Goal: Task Accomplishment & Management: Complete application form

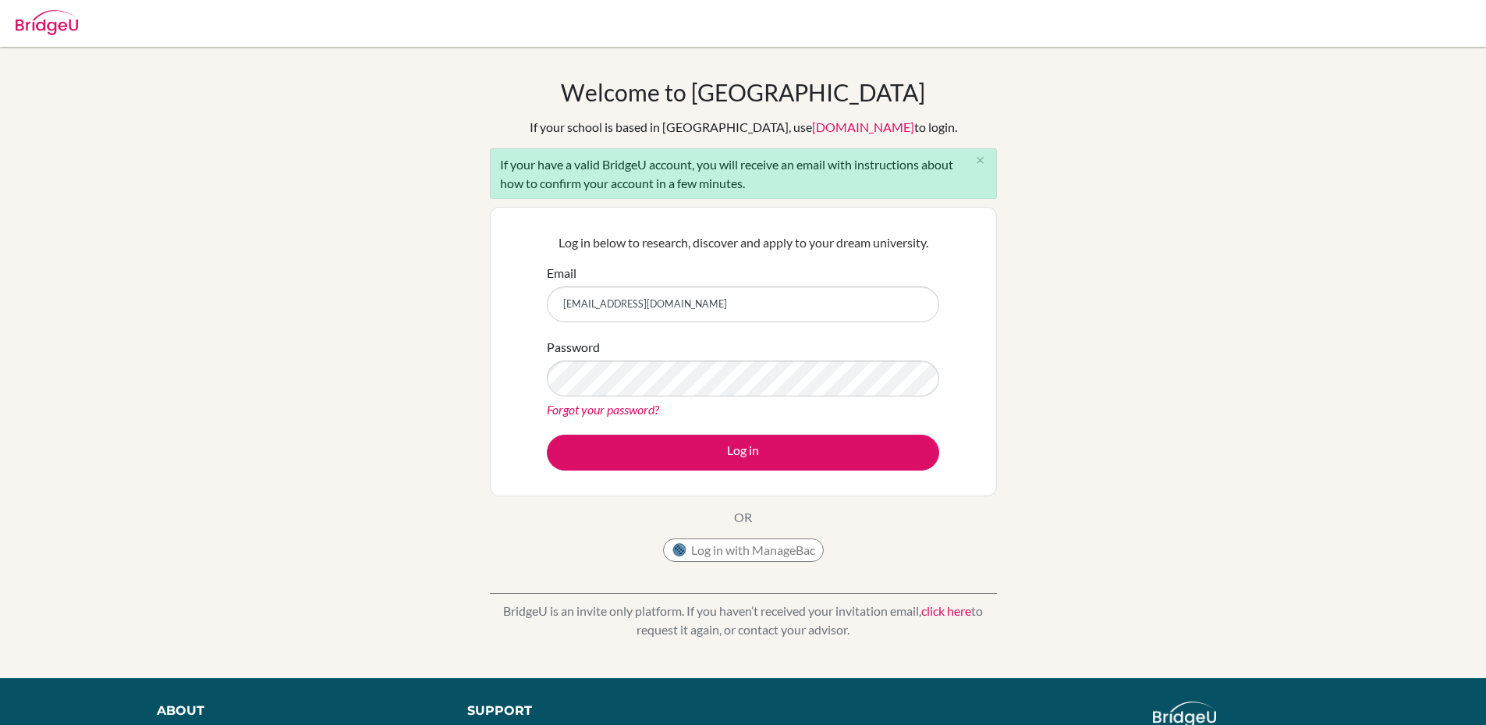
click at [40, 26] on img at bounding box center [47, 22] width 62 height 25
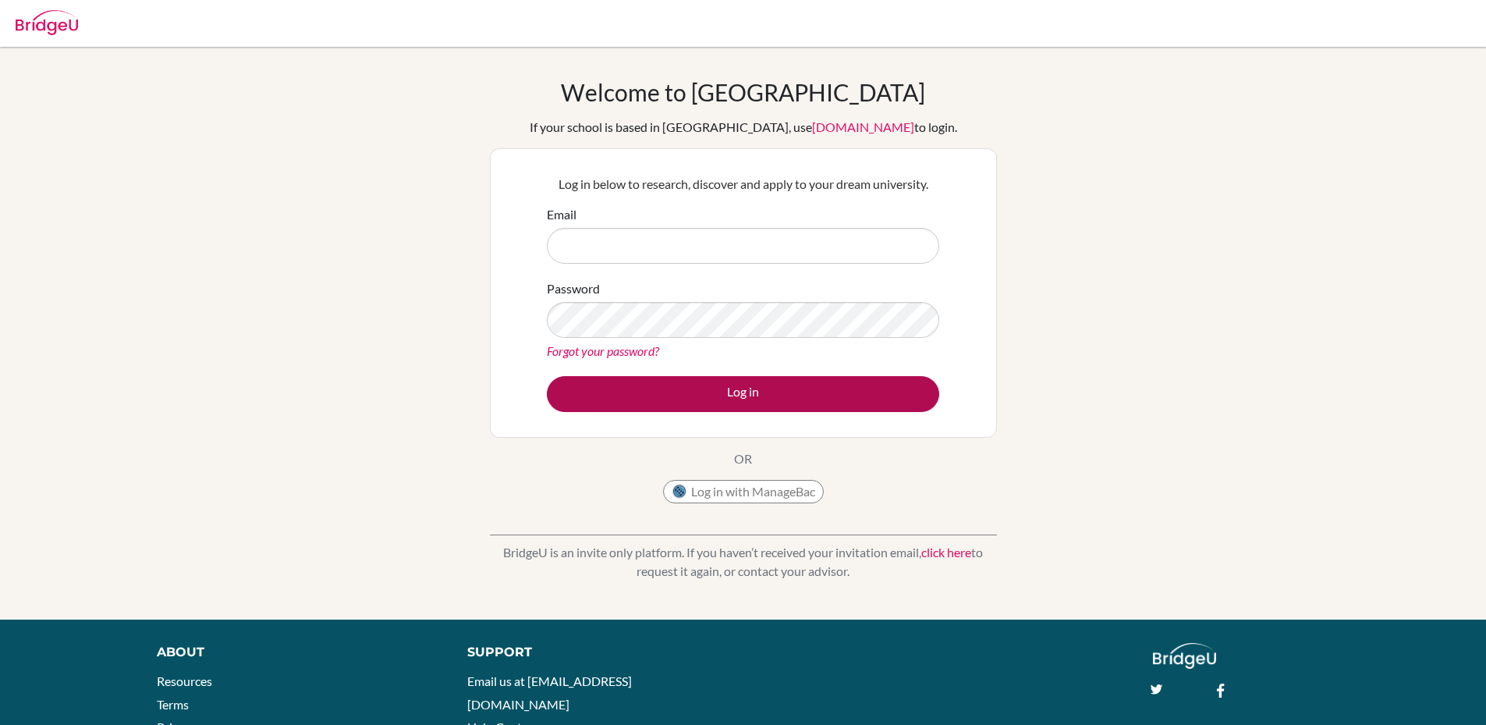
type input "[EMAIL_ADDRESS][DOMAIN_NAME]"
click at [782, 396] on button "Log in" at bounding box center [743, 394] width 392 height 36
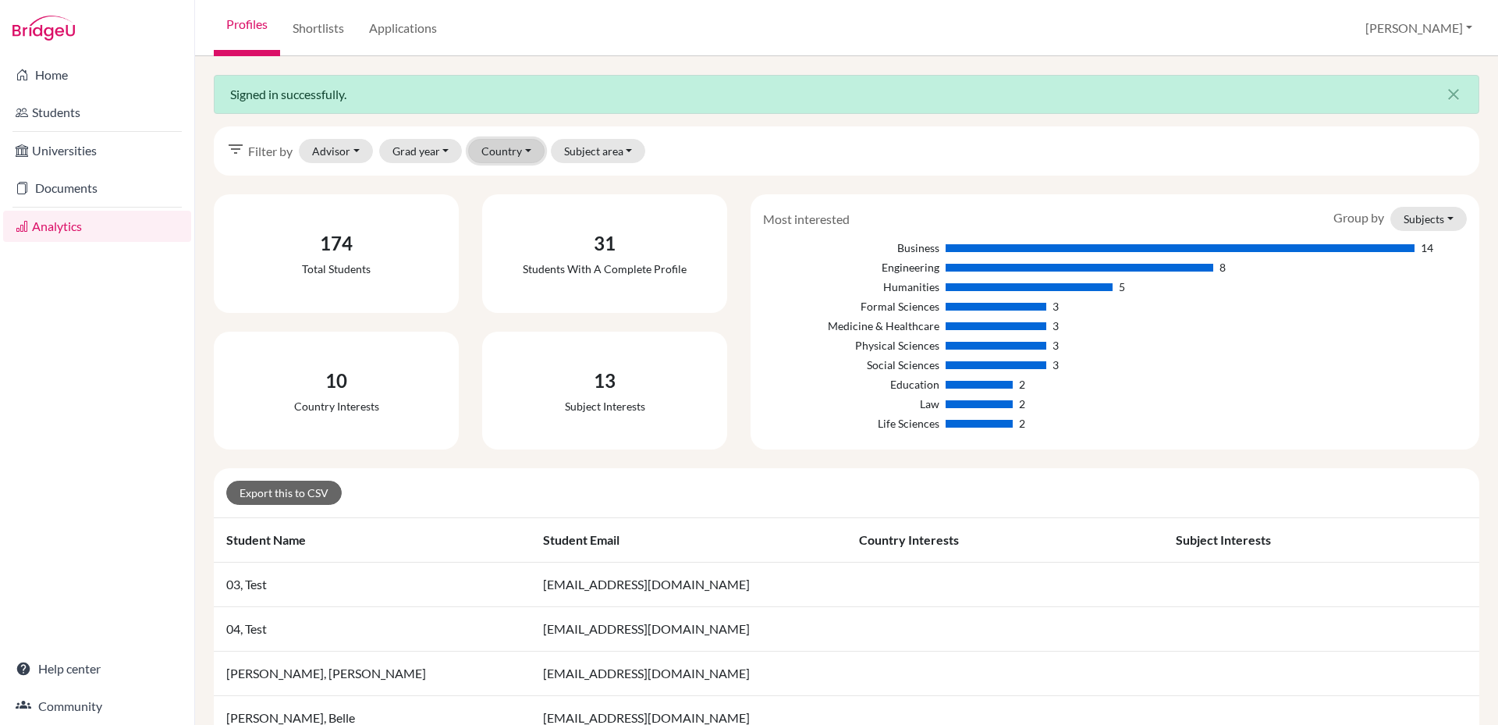
click at [513, 158] on button "Country" at bounding box center [506, 151] width 76 height 24
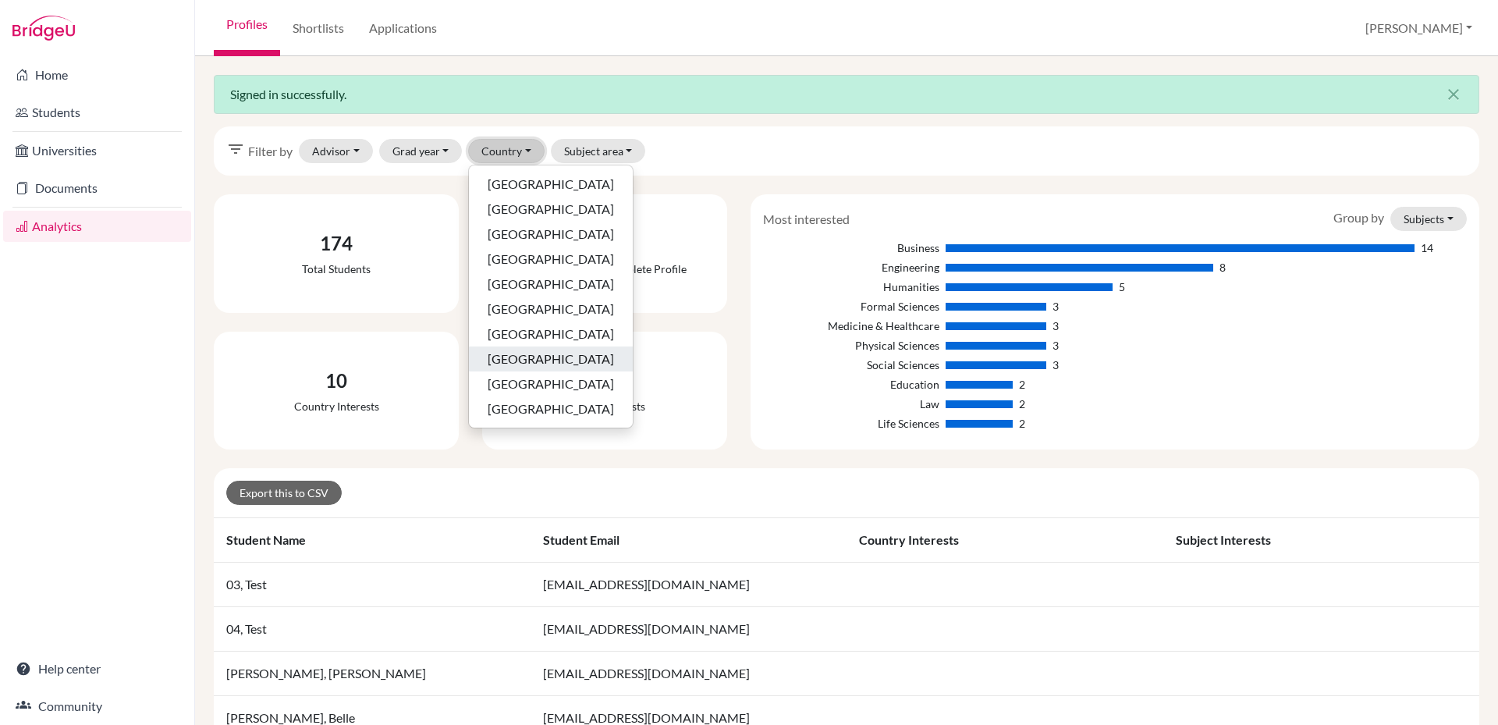
scroll to position [78, 0]
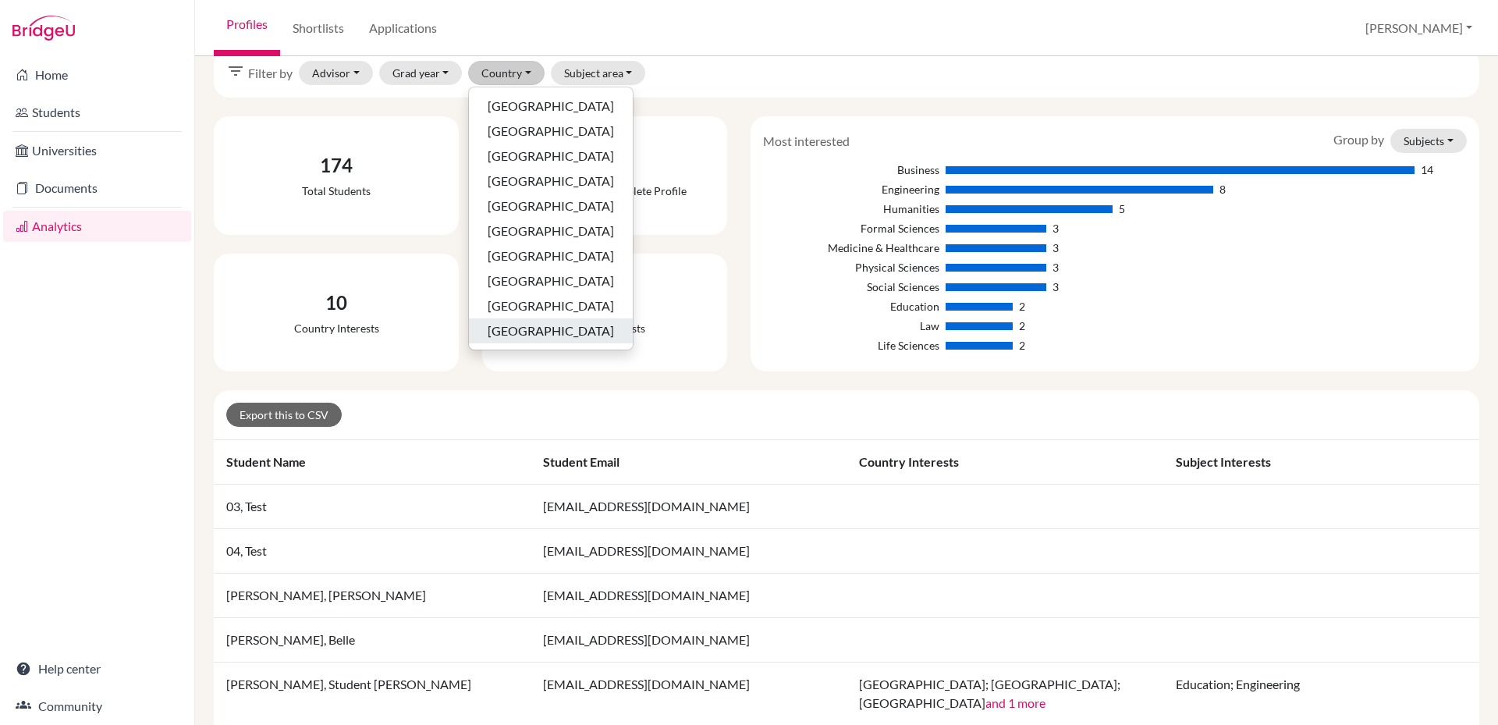
click at [546, 331] on span "United States of America" at bounding box center [551, 330] width 126 height 19
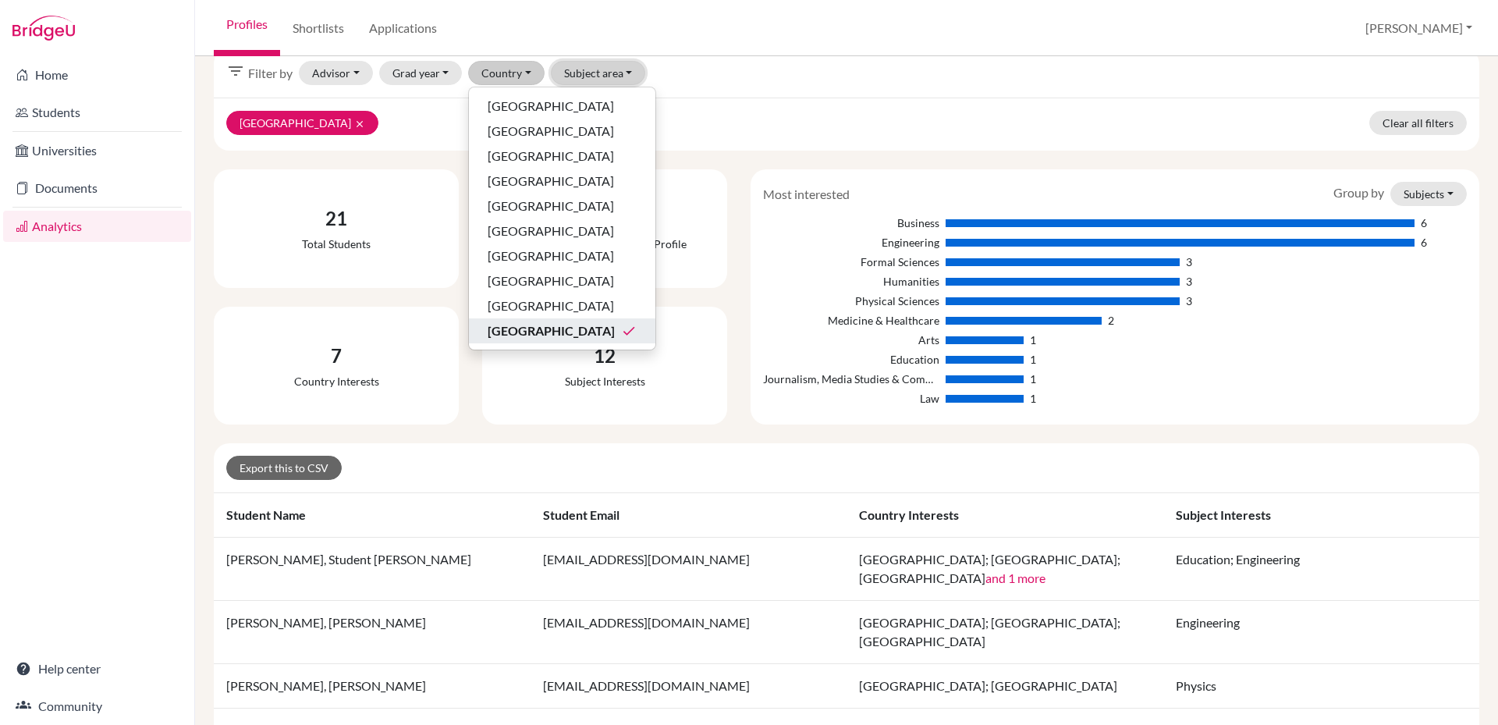
click at [574, 72] on button "Subject area" at bounding box center [598, 73] width 95 height 24
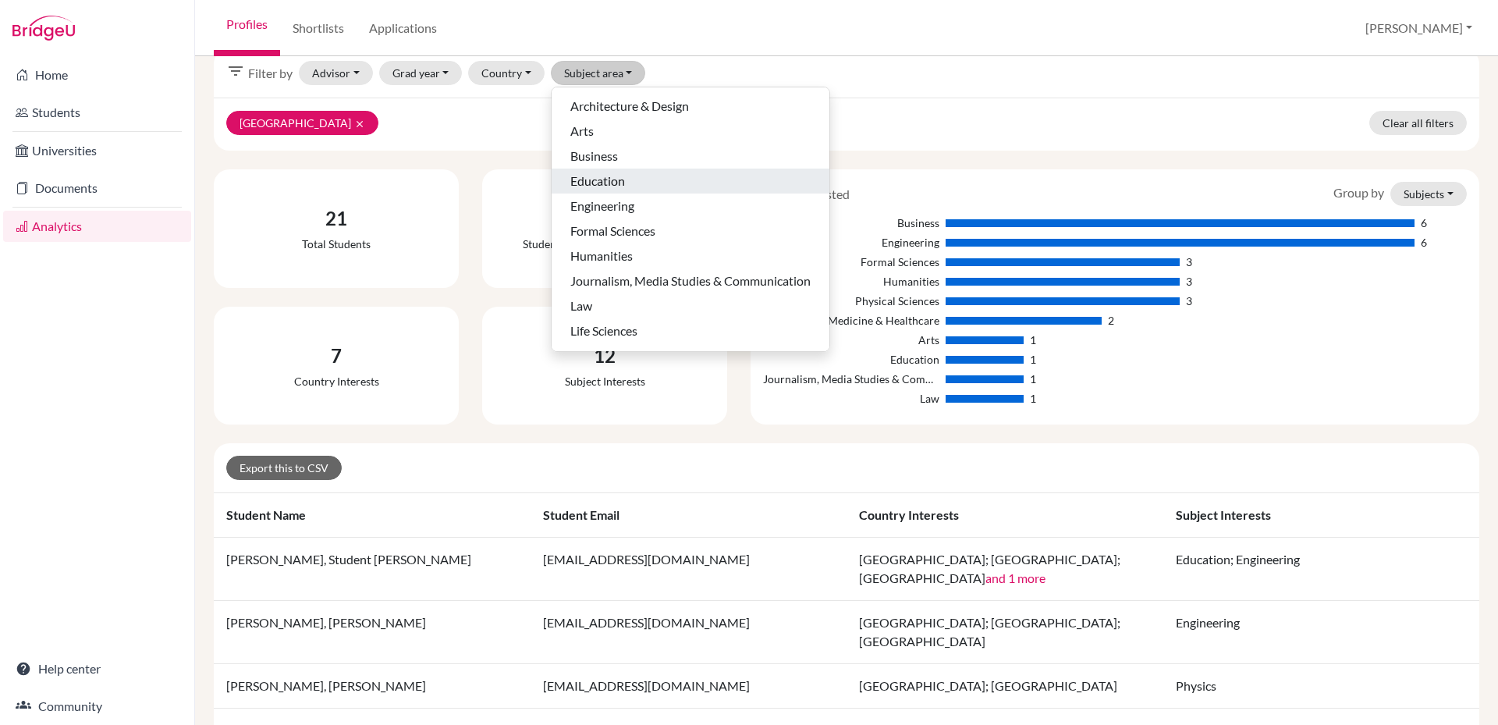
click at [602, 184] on span "Education" at bounding box center [597, 181] width 55 height 19
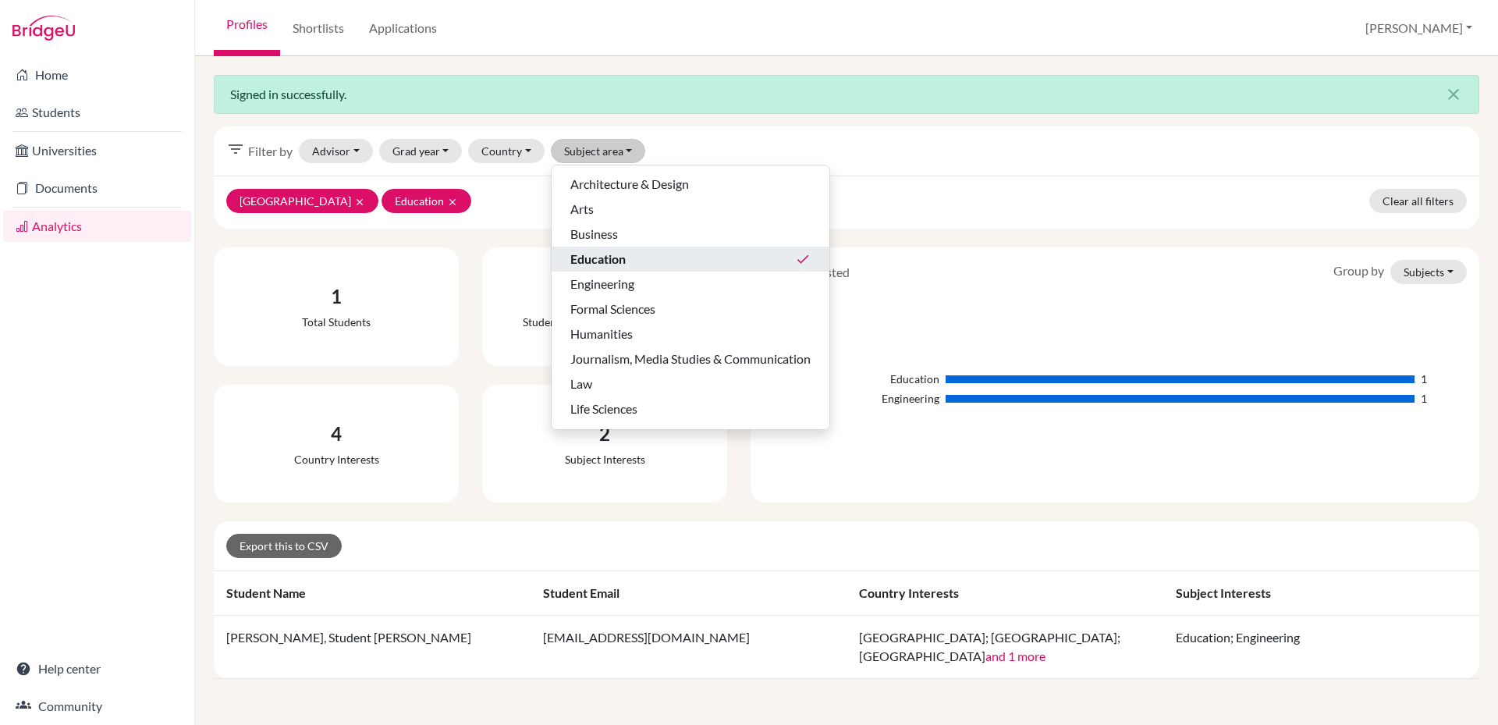
click at [828, 130] on div "filter_list Filter by Advisor Brennan, Kevin Chen, Julie Chiang, Emily CHU, Ivy…" at bounding box center [846, 150] width 1265 height 49
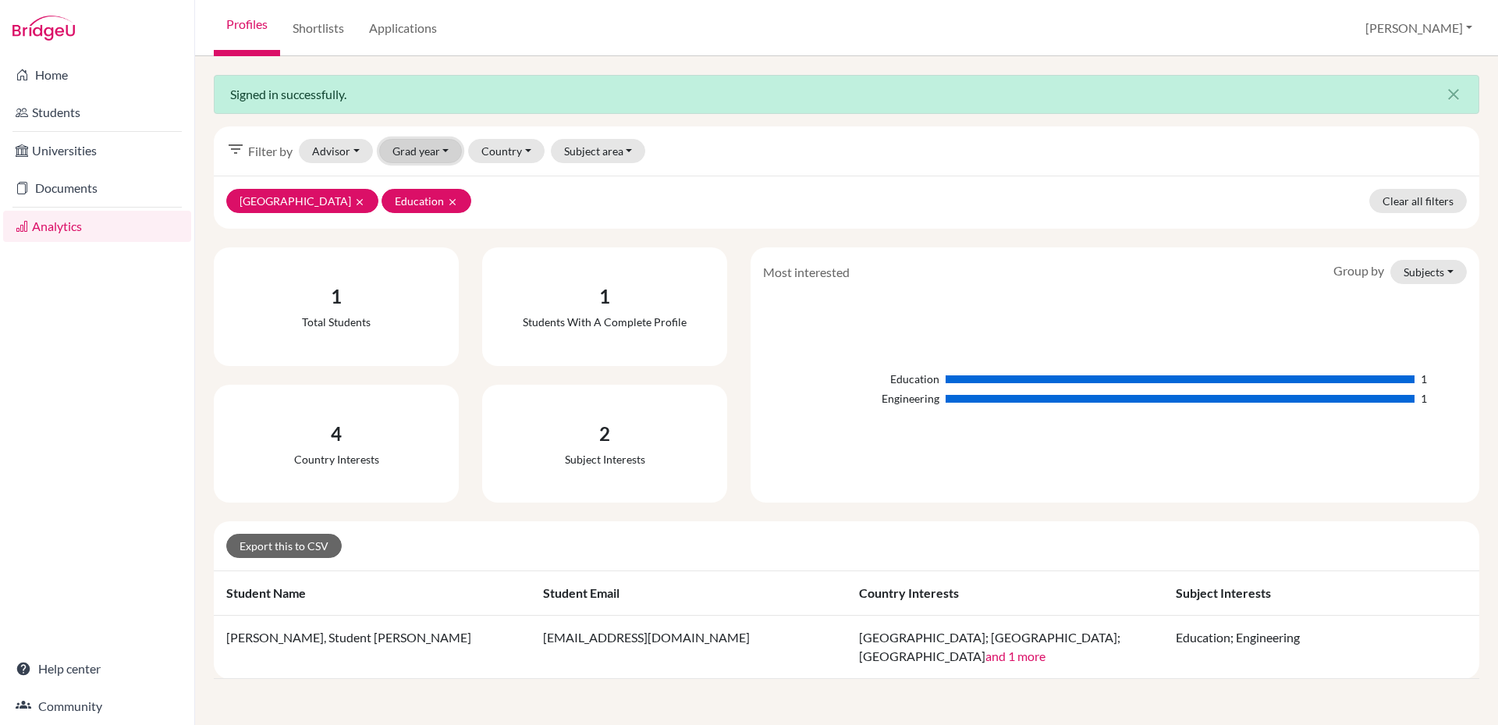
click at [414, 156] on button "Grad year" at bounding box center [420, 151] width 83 height 24
click at [339, 156] on button "Advisor" at bounding box center [336, 151] width 74 height 24
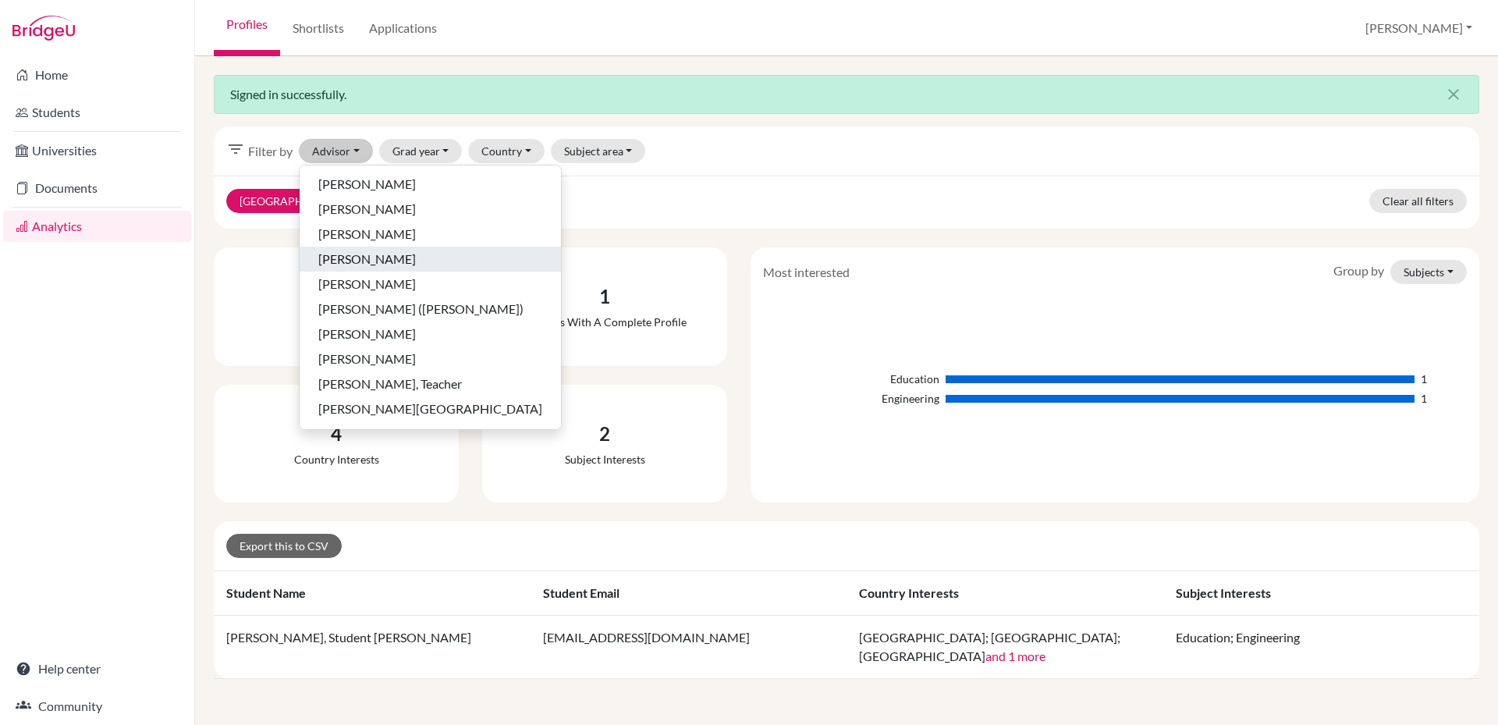
click at [374, 261] on div "CHU, Ivy" at bounding box center [430, 259] width 224 height 19
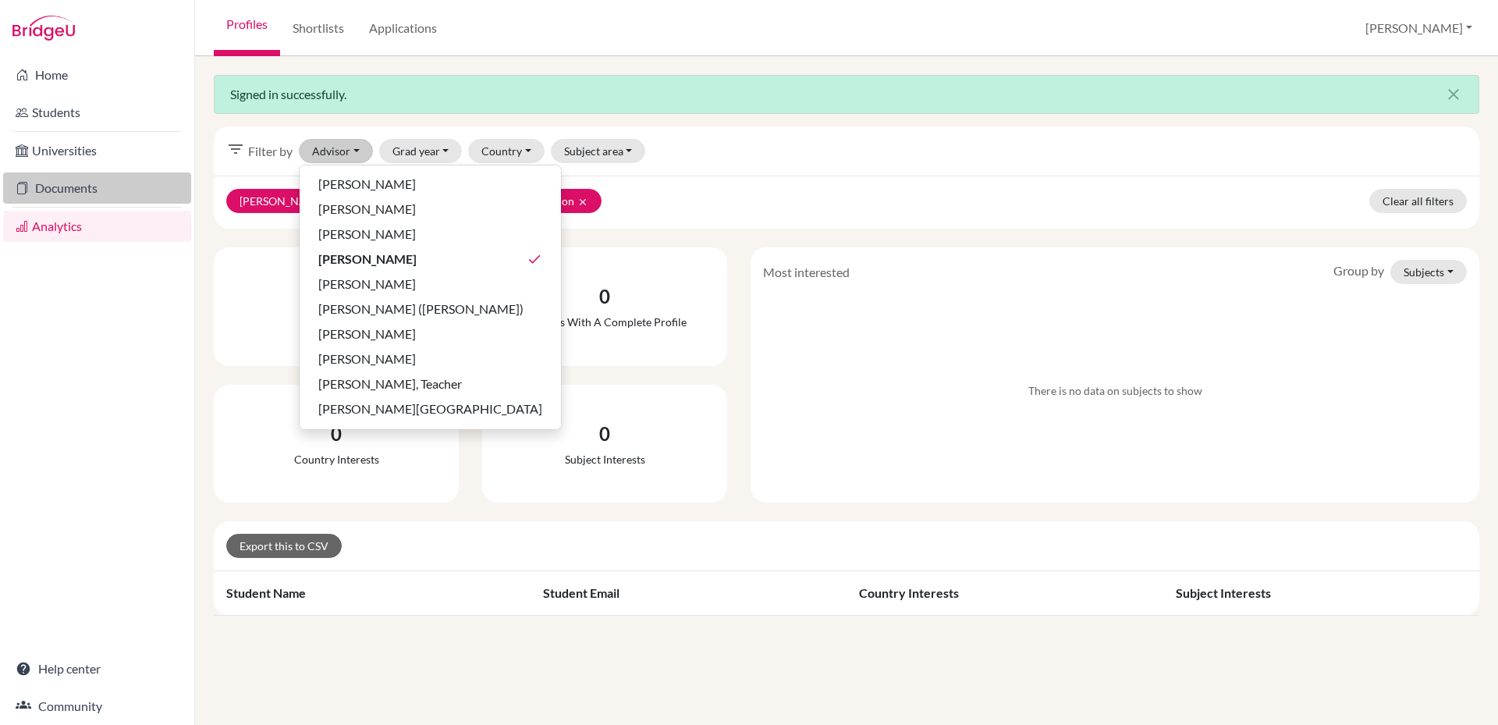
click at [62, 191] on link "Documents" at bounding box center [97, 187] width 188 height 31
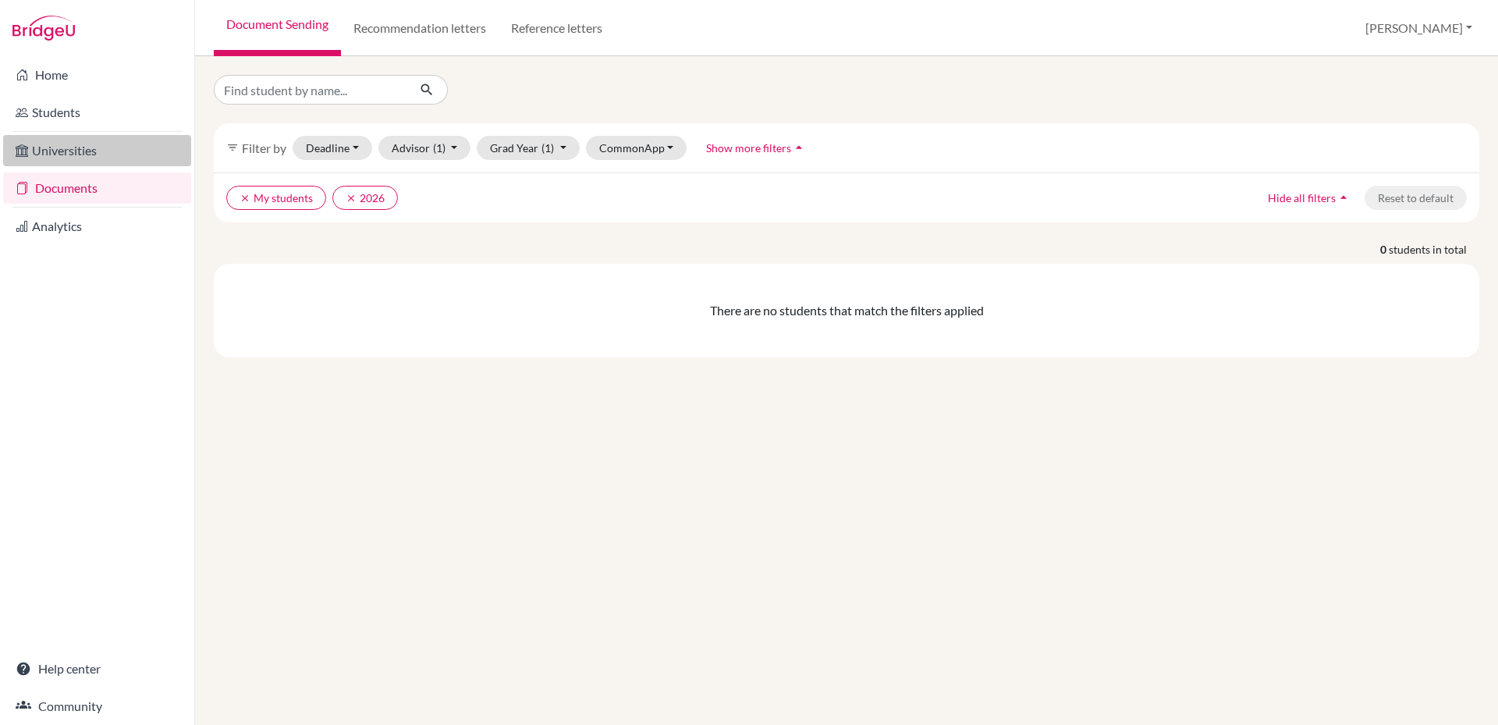
click at [71, 155] on link "Universities" at bounding box center [97, 150] width 188 height 31
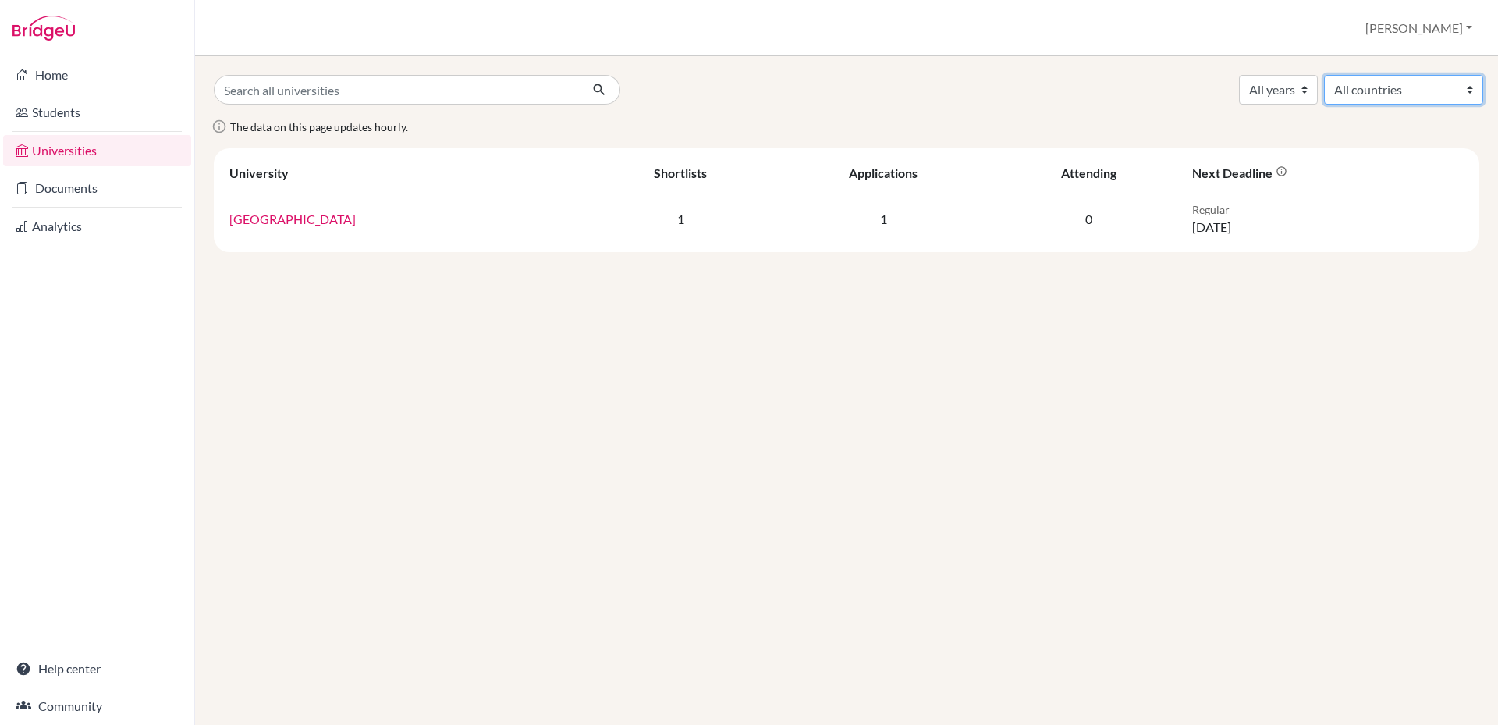
click at [1434, 89] on select "All countries United Kingdom" at bounding box center [1403, 90] width 159 height 30
click at [1361, 75] on select "All countries United Kingdom" at bounding box center [1403, 90] width 159 height 30
click at [55, 108] on link "Students" at bounding box center [97, 112] width 188 height 31
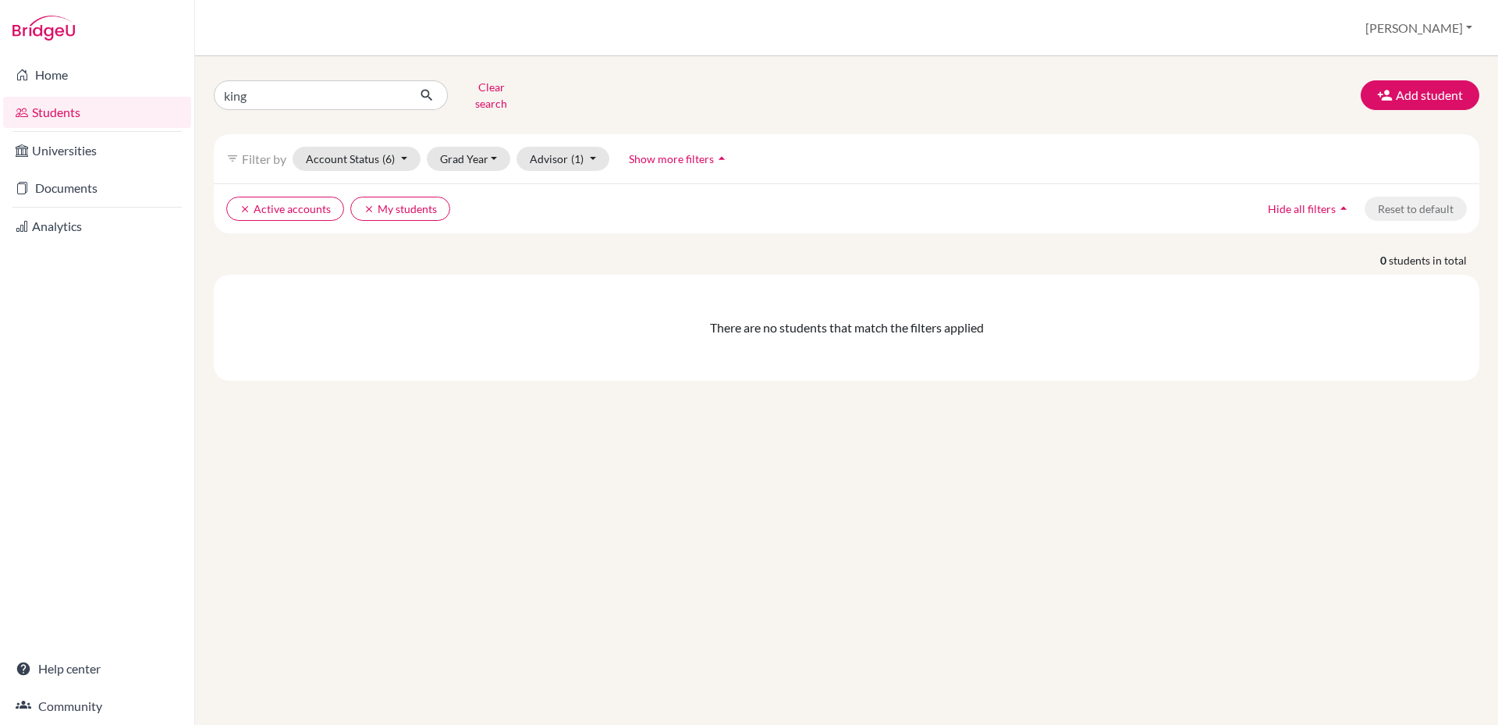
click at [51, 75] on link "Home" at bounding box center [97, 74] width 188 height 31
click at [1452, 94] on button "Add student" at bounding box center [1420, 95] width 119 height 30
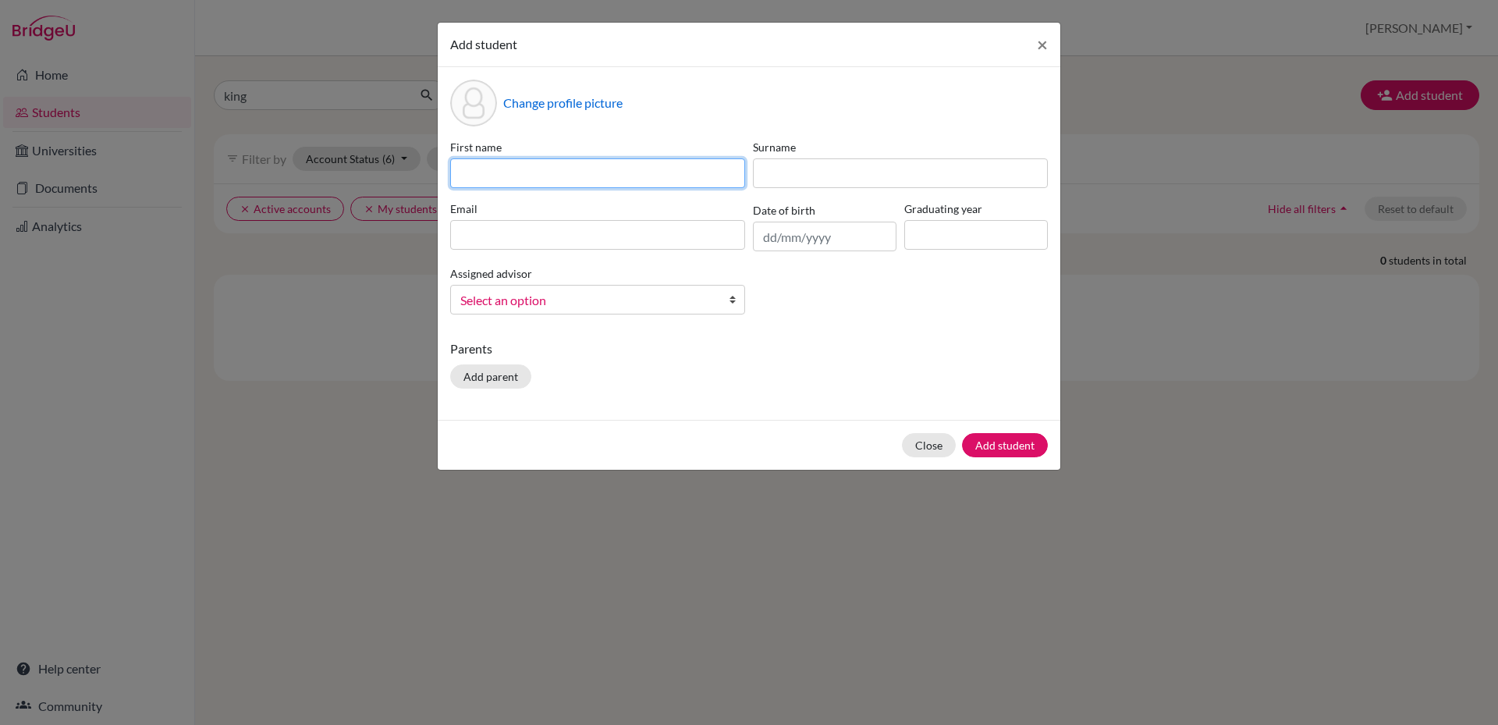
click at [563, 168] on input at bounding box center [597, 173] width 295 height 30
type input "Shao Tsang"
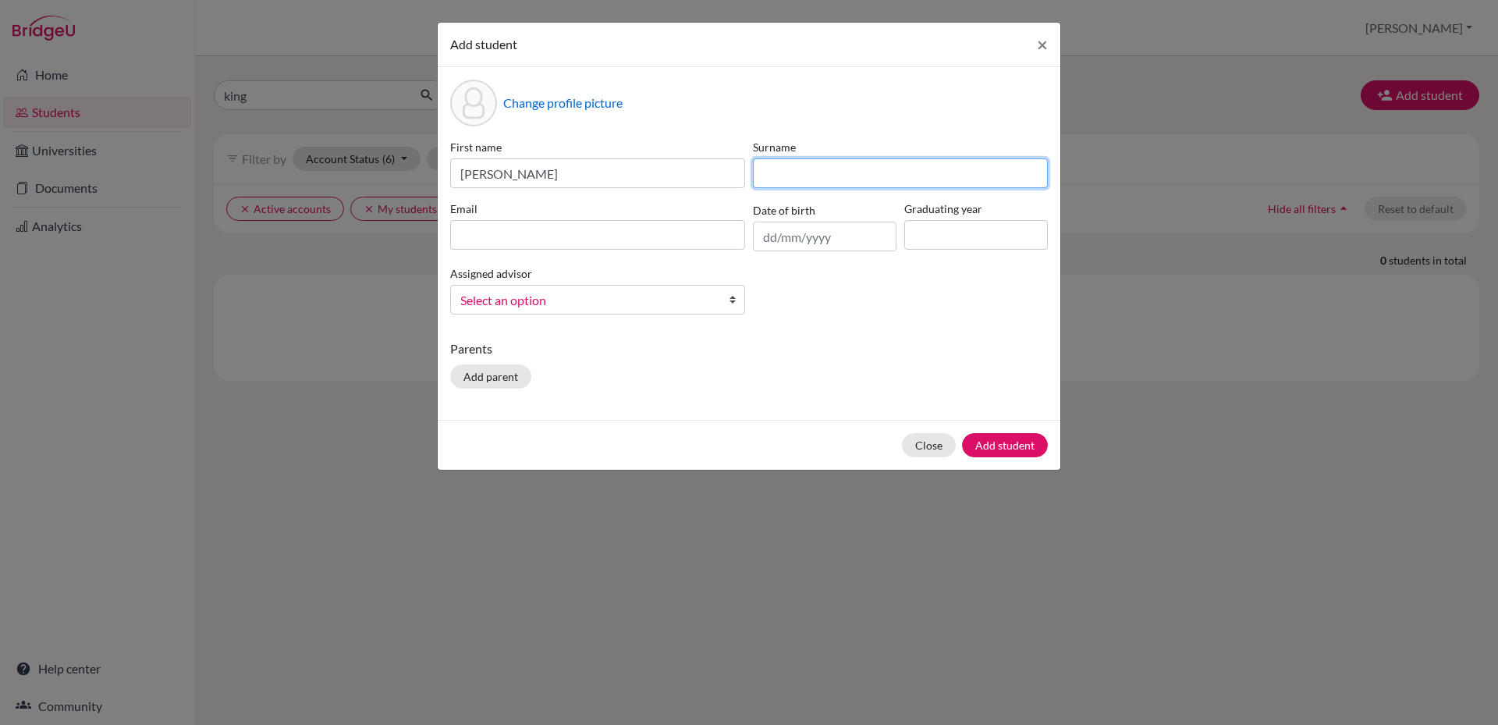
type input "Chiang"
type input "emilychiang@whs.tc.edu.tw"
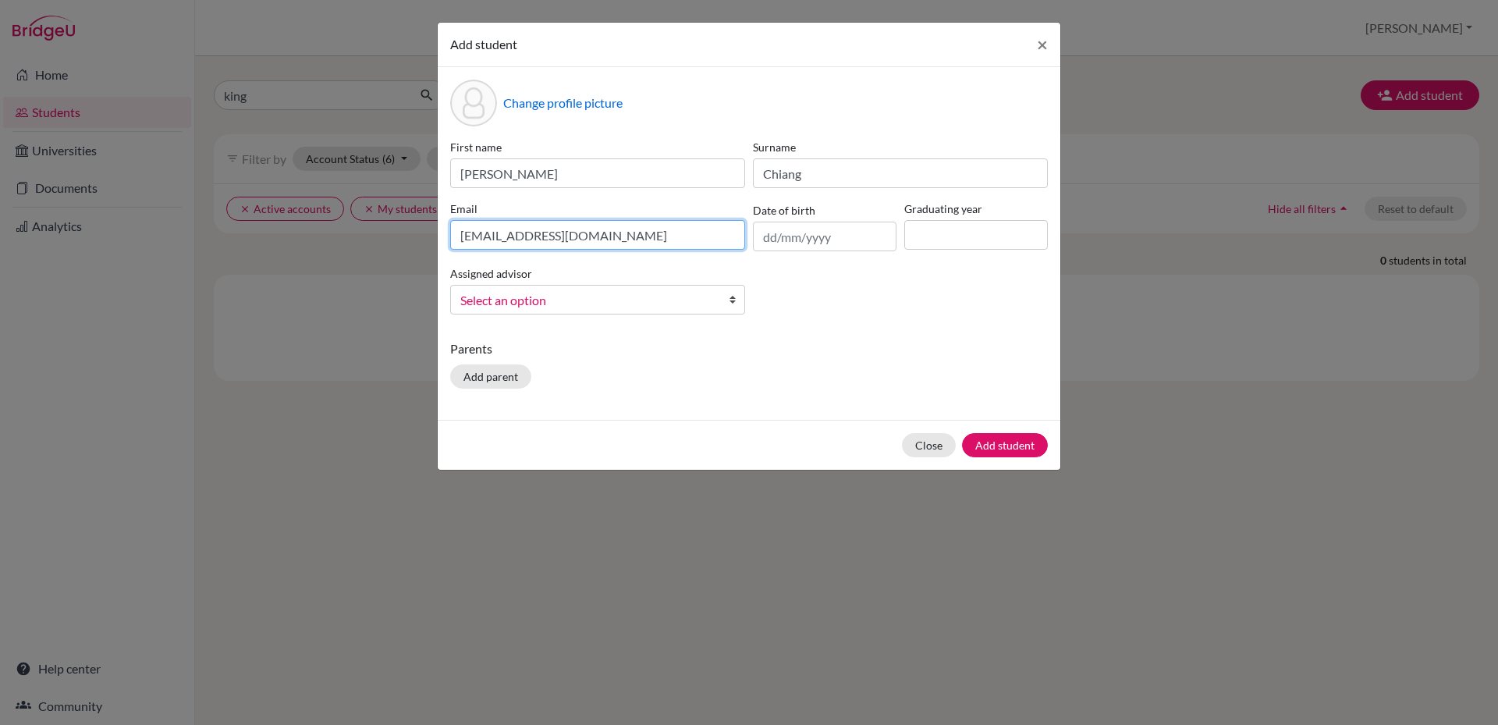
drag, startPoint x: 616, startPoint y: 236, endPoint x: 399, endPoint y: 229, distance: 217.0
click at [399, 229] on div "Add student × Change profile picture First name Shao Tsang Surname Chiang Email…" at bounding box center [749, 362] width 1498 height 725
type input "尺"
type input "chiang0430@gmail.com"
click at [821, 236] on input "text" at bounding box center [825, 237] width 144 height 30
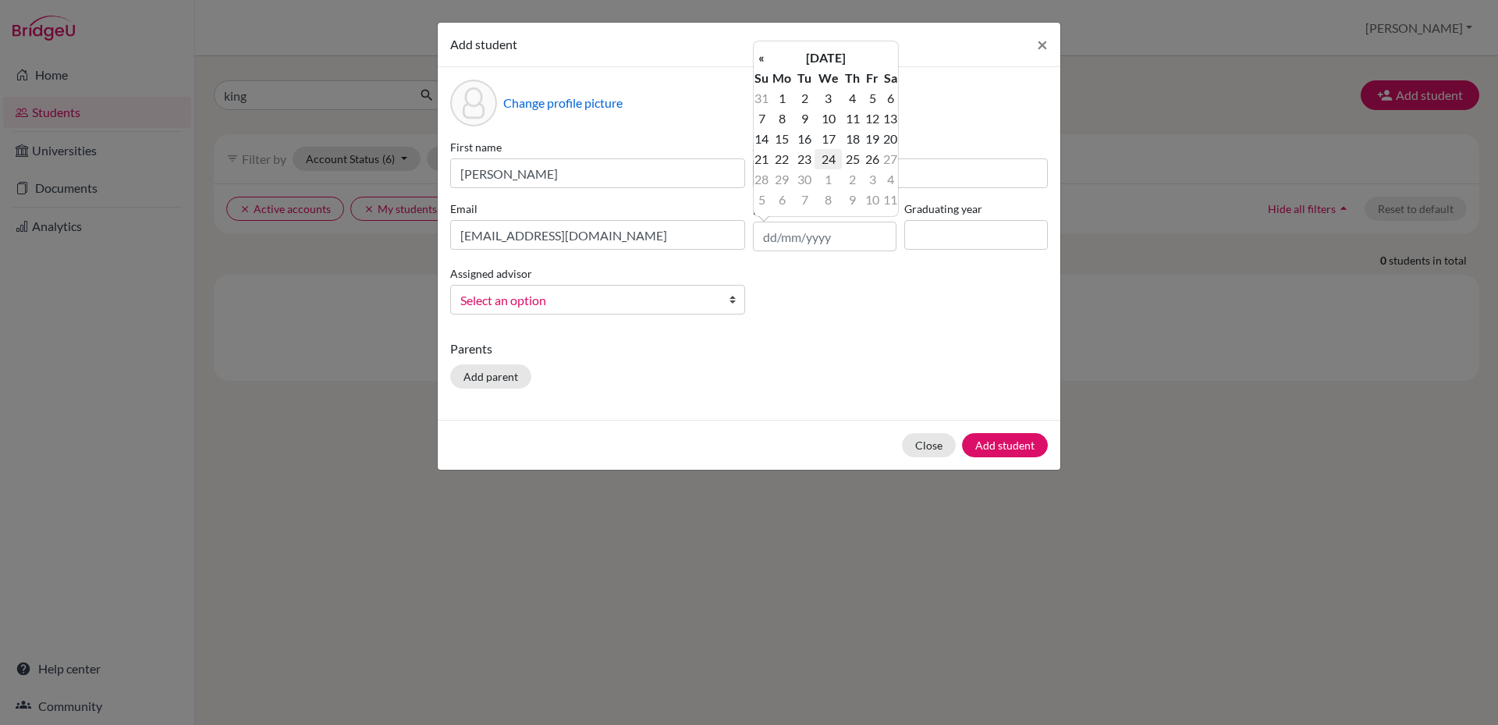
click at [828, 161] on td "24" at bounding box center [827, 159] width 27 height 20
click at [843, 238] on input "24/09/2025" at bounding box center [825, 237] width 144 height 30
type input "24/09/2008"
click at [968, 235] on input at bounding box center [976, 235] width 144 height 30
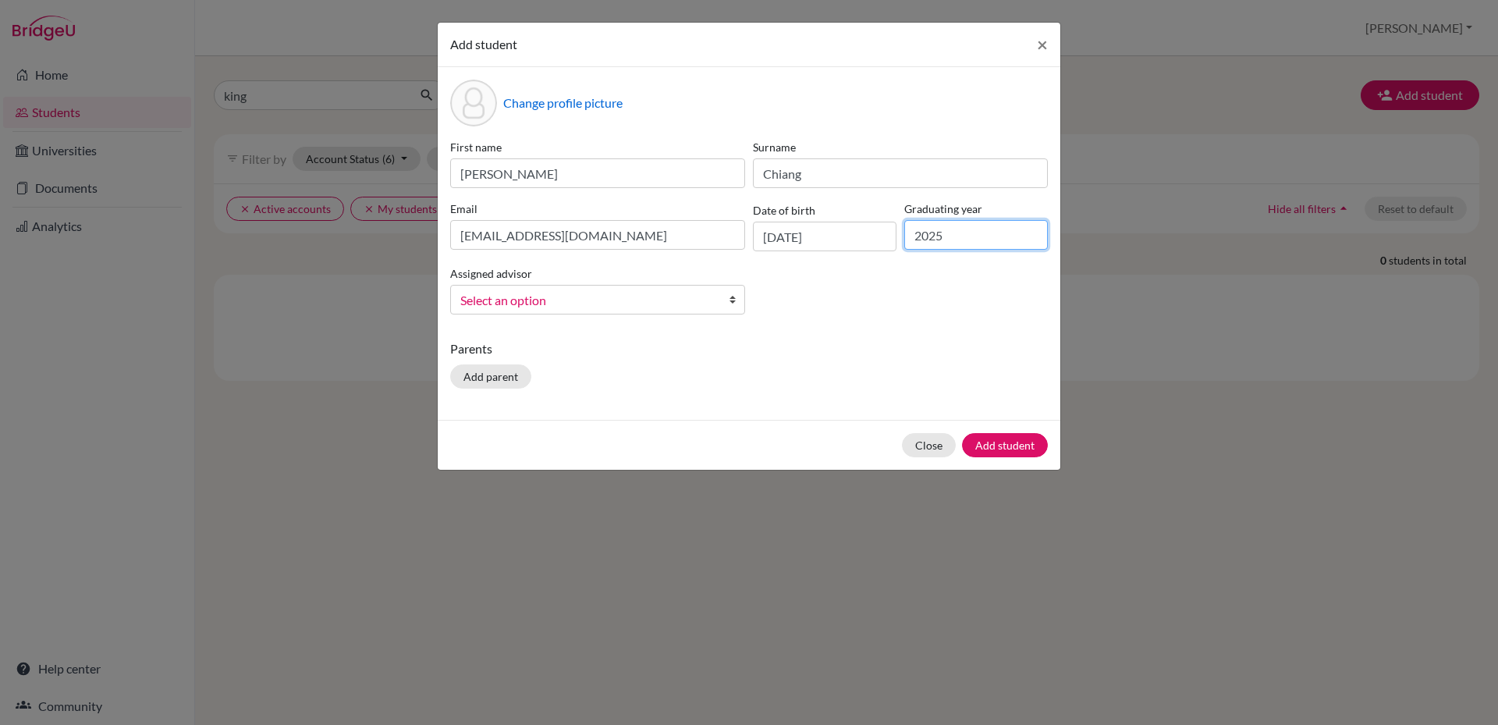
type input "2025"
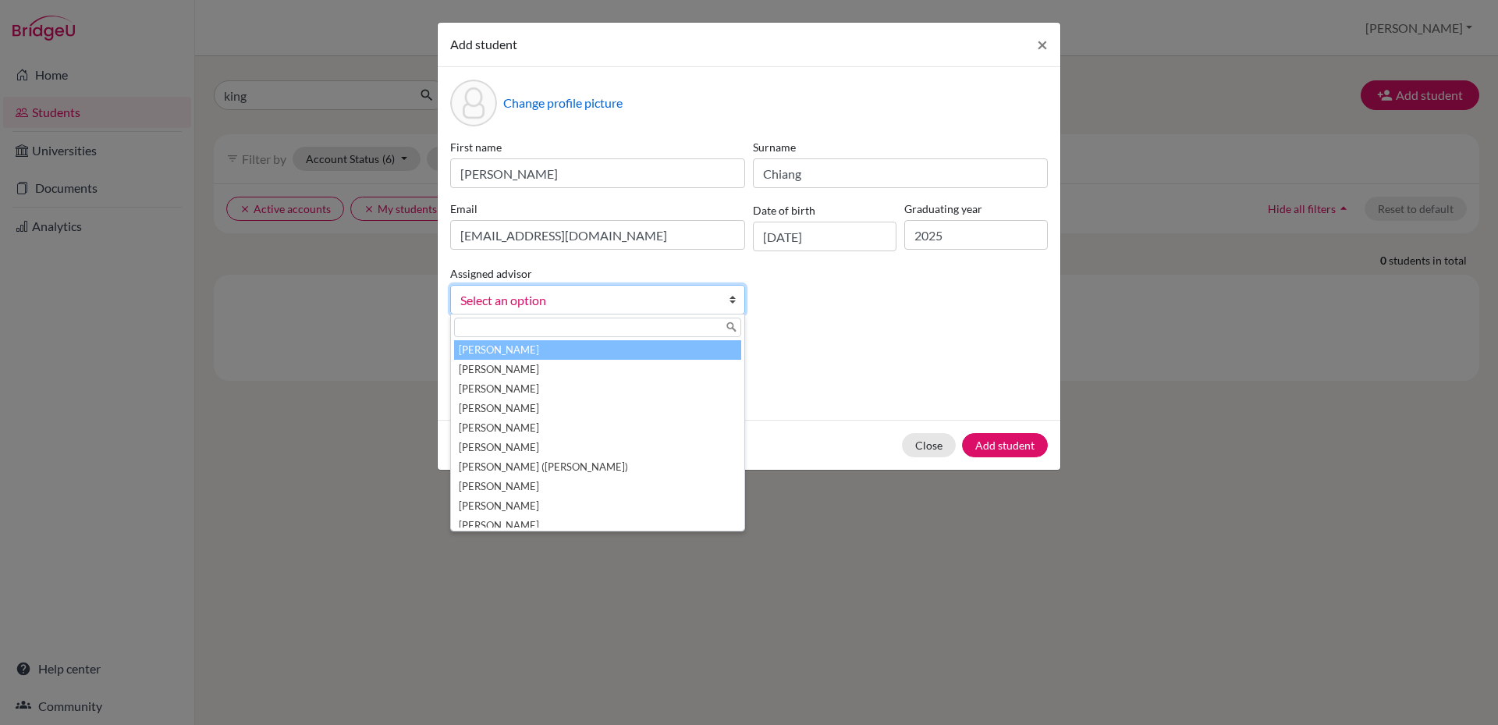
click at [639, 294] on span "Select an option" at bounding box center [587, 300] width 254 height 20
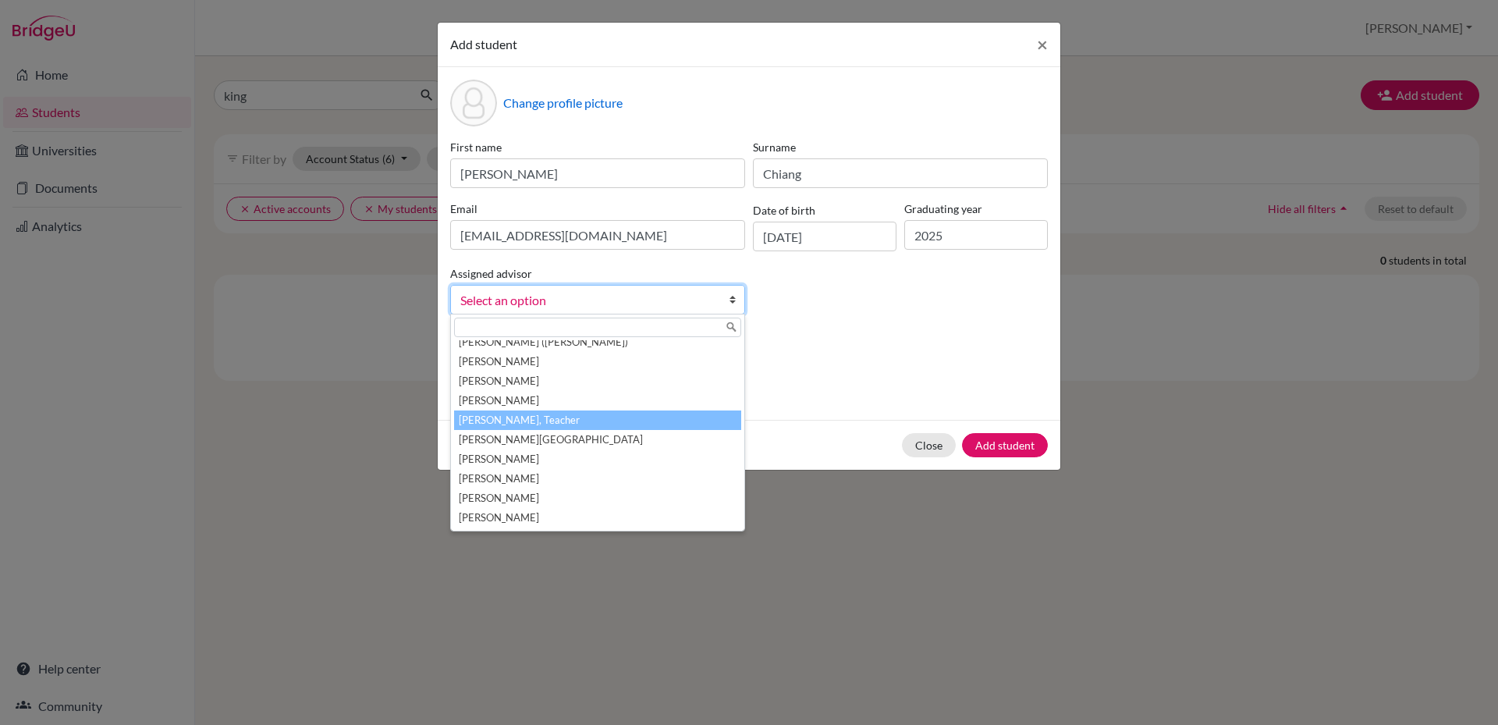
scroll to position [47, 0]
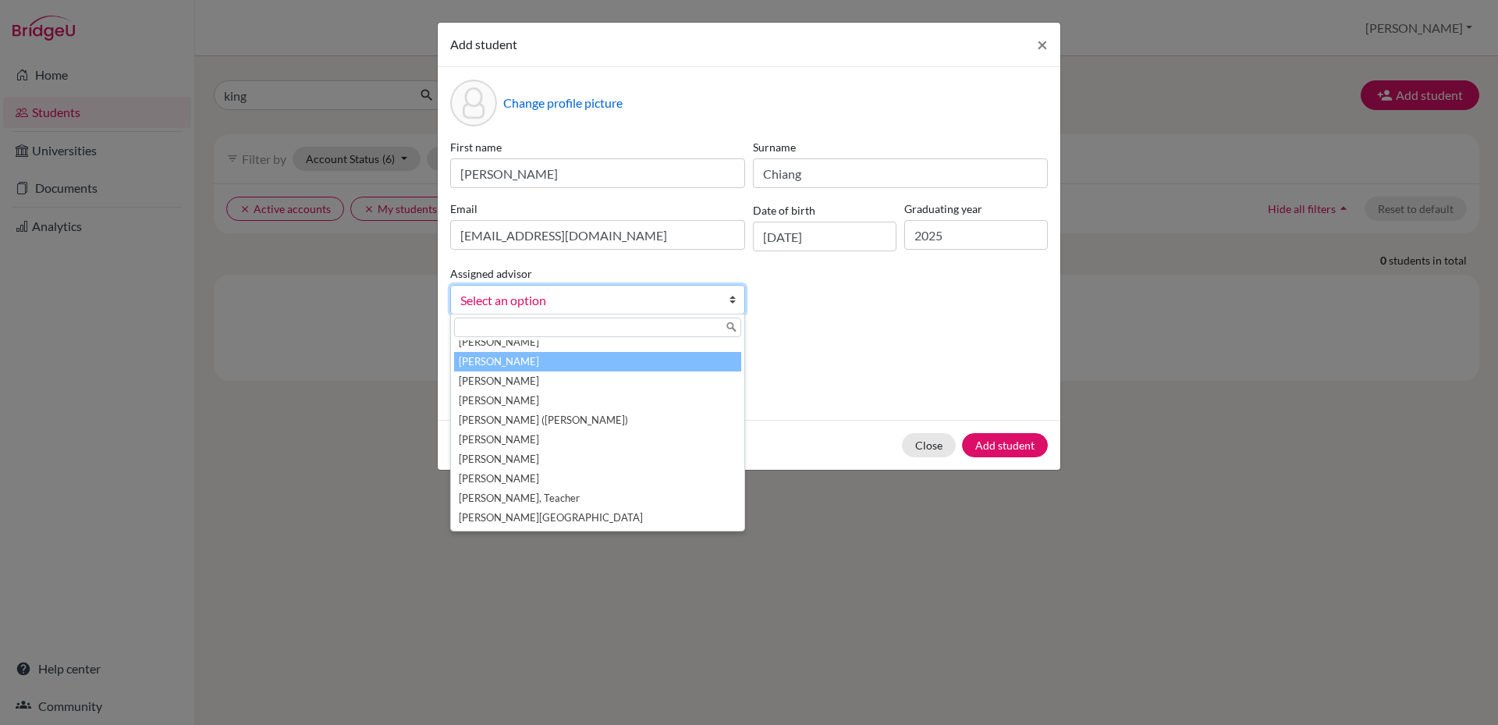
click at [617, 353] on li "Chiang, Emily" at bounding box center [597, 362] width 287 height 20
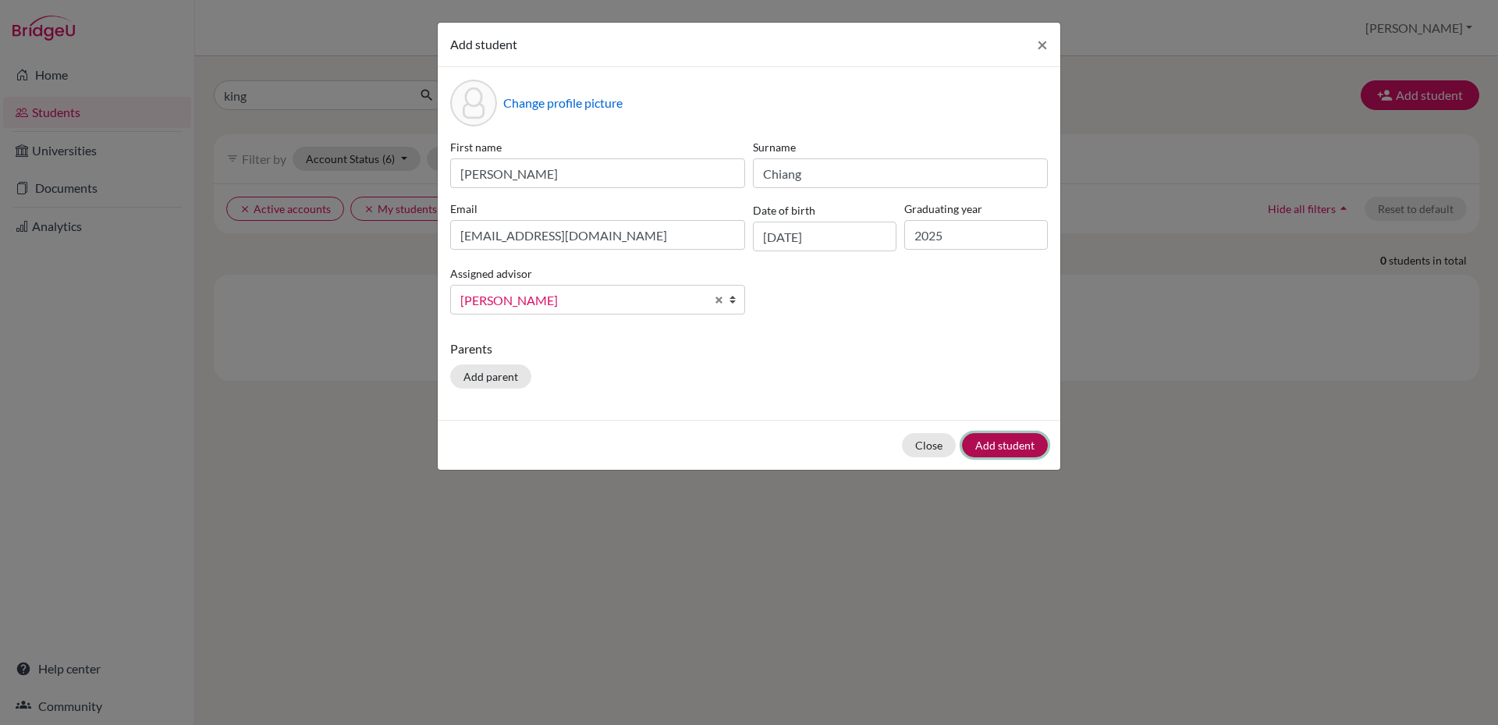
click at [1001, 442] on button "Add student" at bounding box center [1005, 445] width 86 height 24
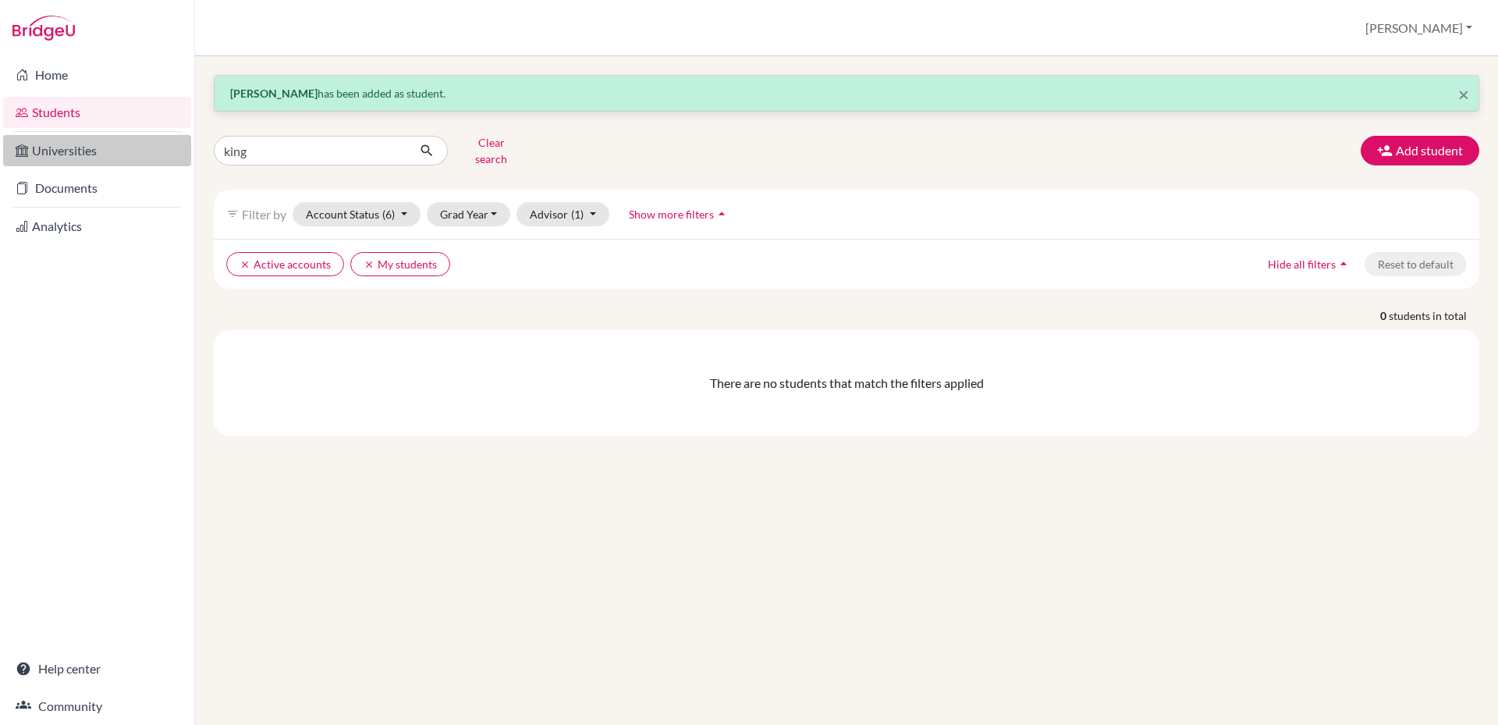
click at [81, 147] on link "Universities" at bounding box center [97, 150] width 188 height 31
